Goal: Transaction & Acquisition: Purchase product/service

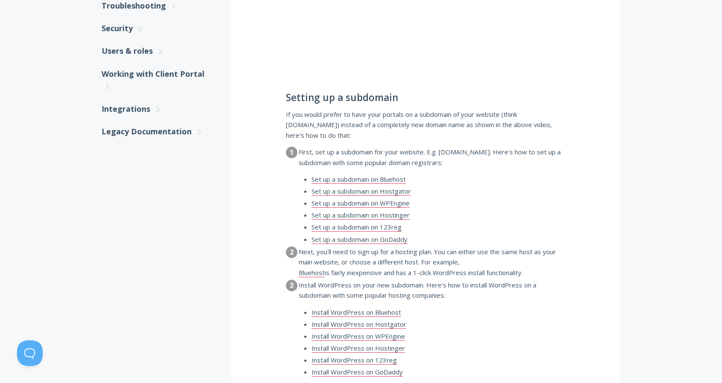
scroll to position [427, 0]
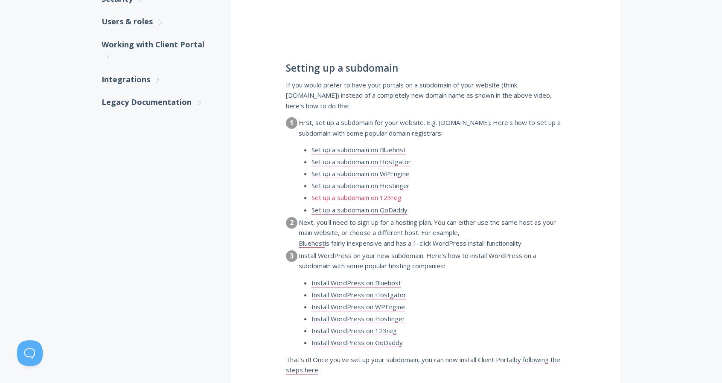
click at [334, 193] on link "Set up a subdomain on 123reg" at bounding box center [357, 197] width 90 height 9
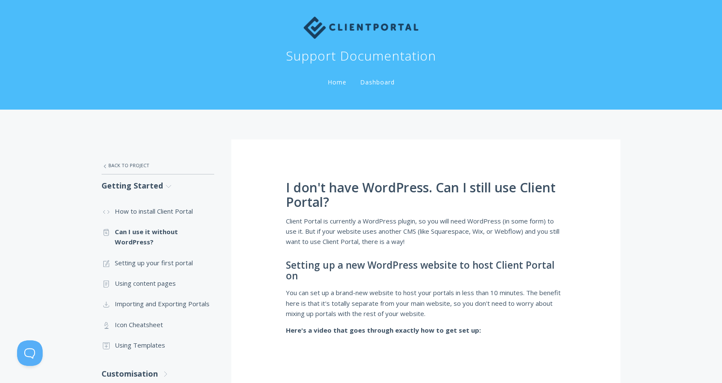
scroll to position [0, 0]
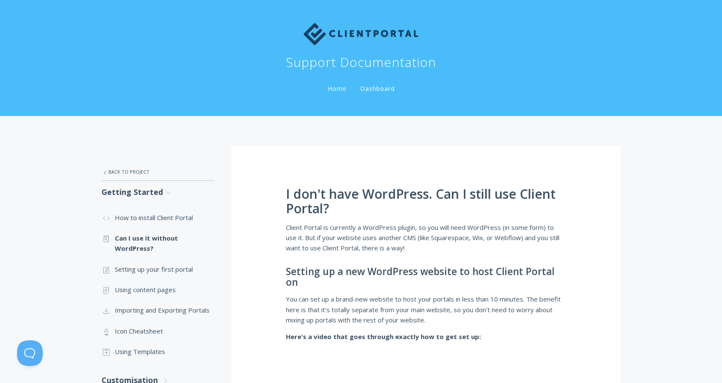
click at [352, 35] on img at bounding box center [360, 34] width 115 height 22
click at [338, 89] on link "Home" at bounding box center [337, 89] width 22 height 8
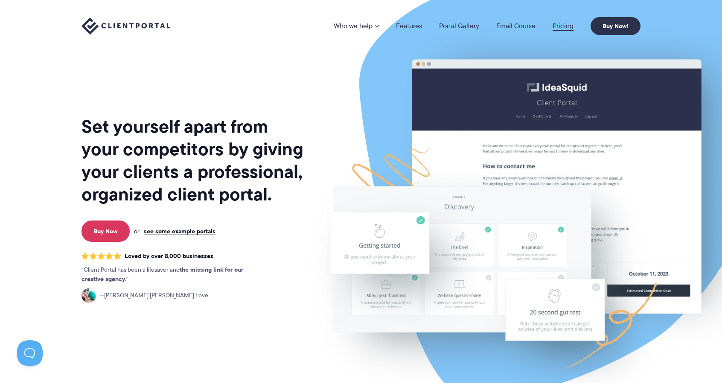
click at [564, 28] on link "Pricing" at bounding box center [563, 26] width 21 height 7
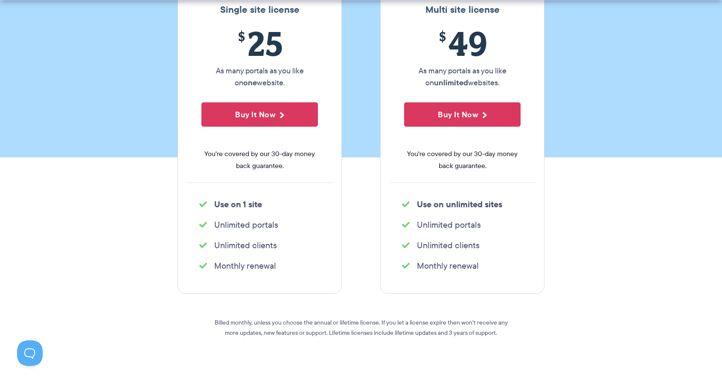
scroll to position [171, 0]
drag, startPoint x: 318, startPoint y: 321, endPoint x: 362, endPoint y: 321, distance: 43.5
click at [362, 321] on p "Billed monthly, unless you choose the annual or lifetime license. If you let a …" at bounding box center [360, 327] width 307 height 20
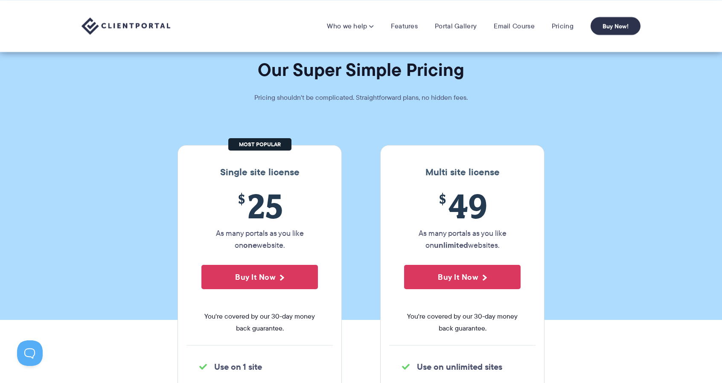
scroll to position [0, 0]
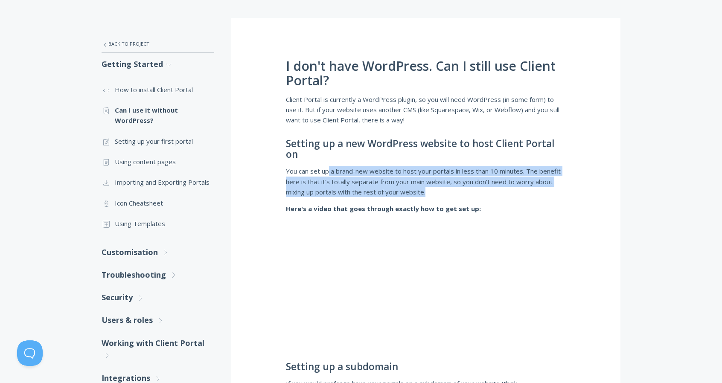
drag, startPoint x: 328, startPoint y: 162, endPoint x: 448, endPoint y: 178, distance: 120.7
click at [448, 178] on p "You can set up a brand-new website to host your portals in less than 10 minutes…" at bounding box center [426, 181] width 280 height 31
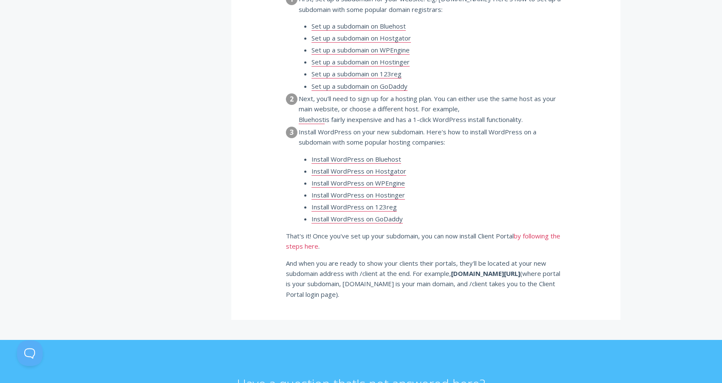
scroll to position [555, 0]
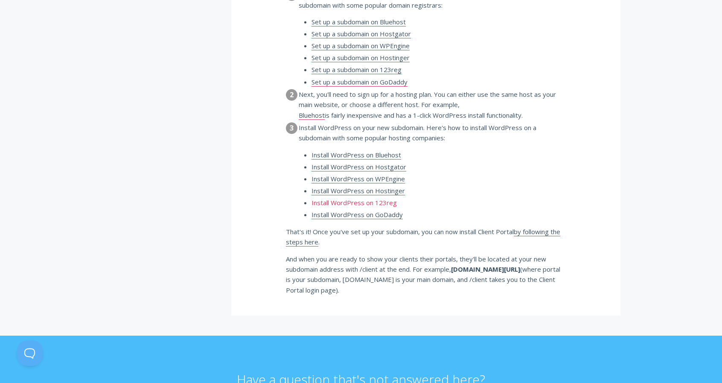
click at [364, 198] on link "Install WordPress on 123reg" at bounding box center [354, 202] width 85 height 9
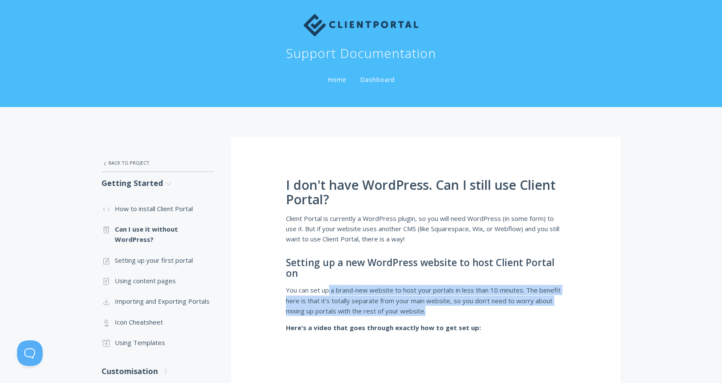
scroll to position [0, 0]
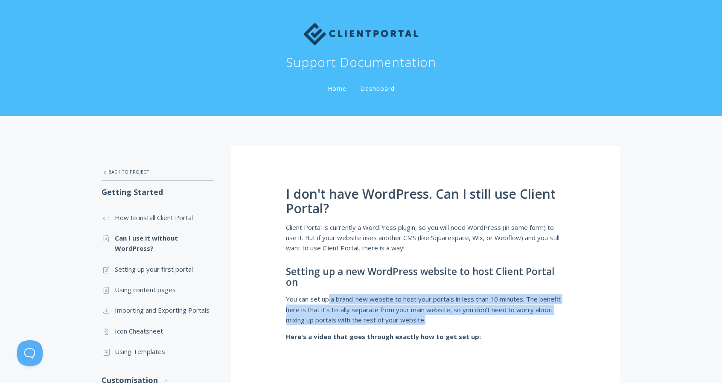
click at [367, 35] on img at bounding box center [360, 34] width 115 height 22
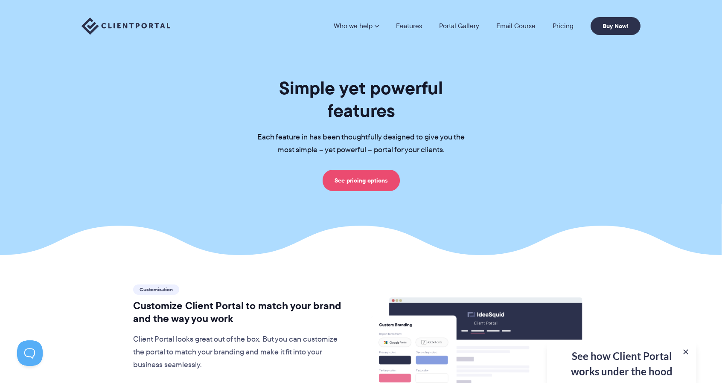
click at [341, 170] on link "See pricing options" at bounding box center [361, 180] width 77 height 21
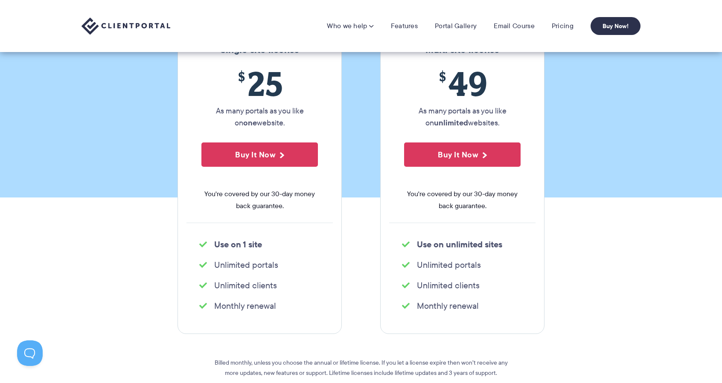
scroll to position [128, 0]
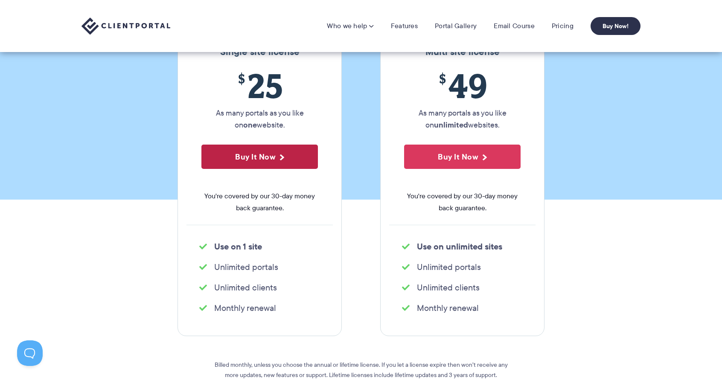
click at [265, 157] on button "Buy It Now" at bounding box center [259, 157] width 117 height 24
